Goal: Information Seeking & Learning: Learn about a topic

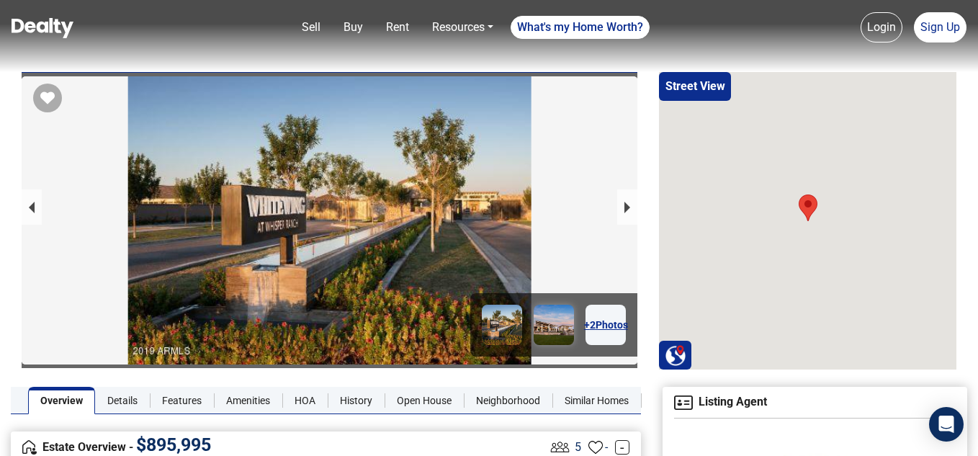
click at [547, 328] on img at bounding box center [554, 325] width 40 height 40
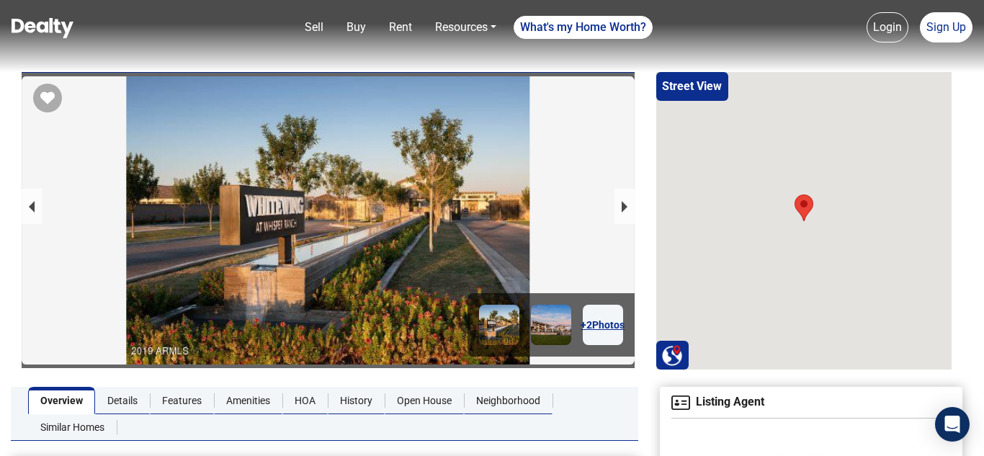
click at [608, 330] on div "× Reorder Images Cancel Show Preview" at bounding box center [492, 228] width 984 height 456
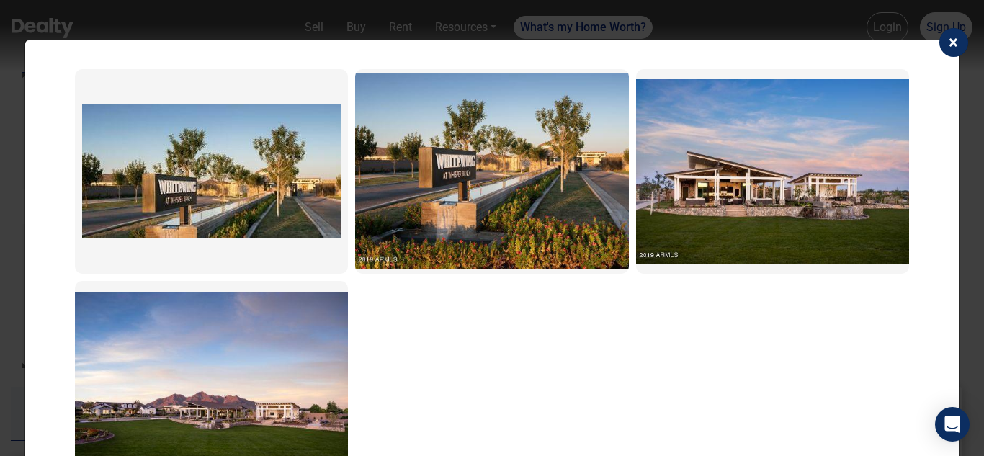
click at [948, 40] on span "×" at bounding box center [952, 42] width 9 height 20
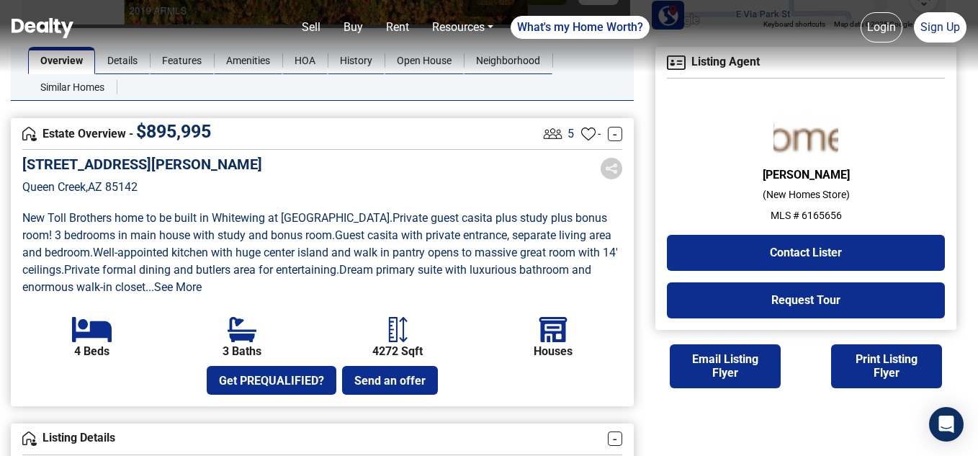
scroll to position [341, 0]
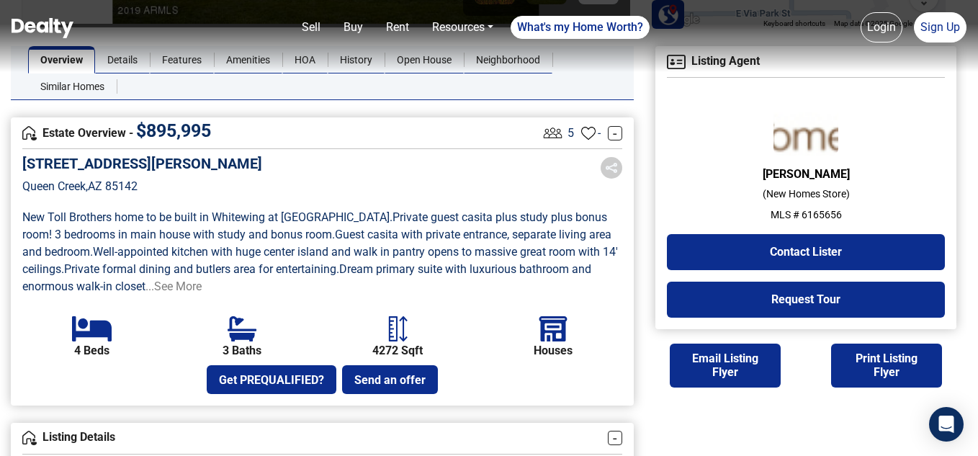
click at [197, 284] on link "...See More" at bounding box center [173, 286] width 56 height 14
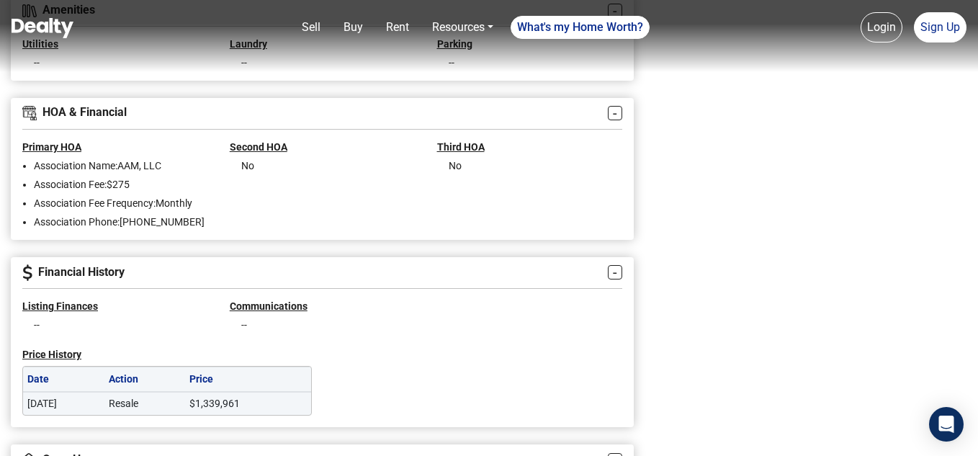
scroll to position [1141, 0]
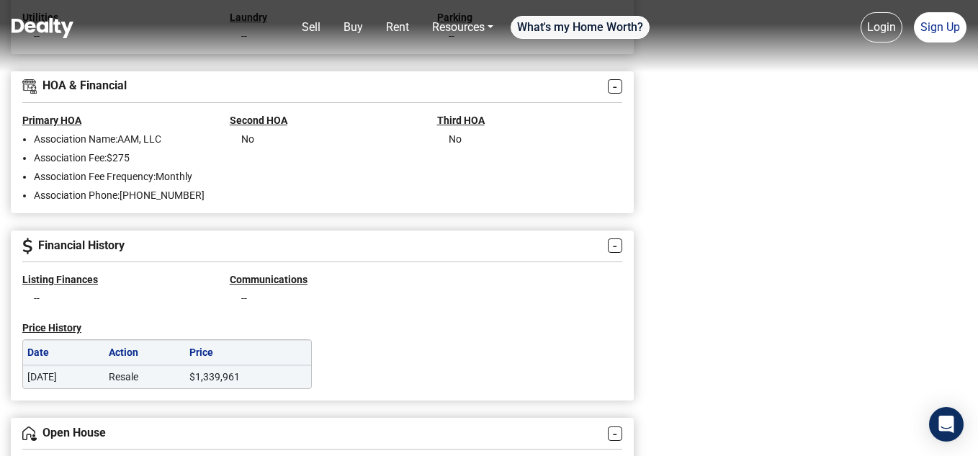
click at [570, 27] on link "What's my Home Worth?" at bounding box center [580, 27] width 139 height 23
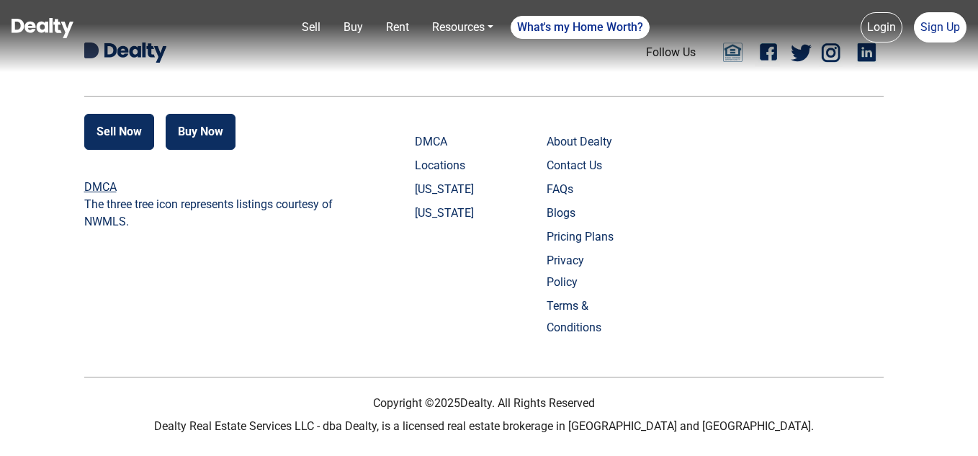
scroll to position [659, 0]
